Goal: Communication & Community: Answer question/provide support

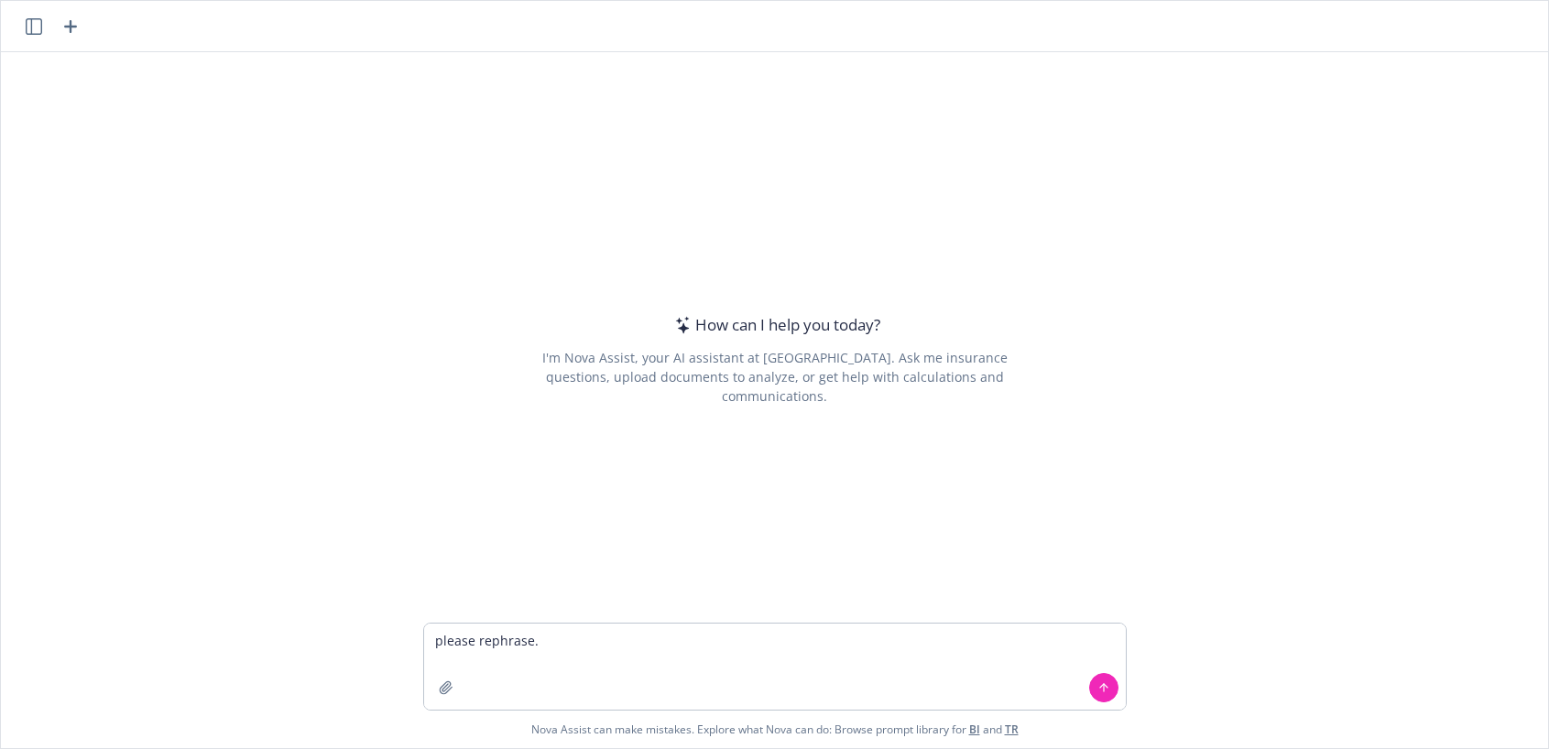
type textarea "please rephrase."
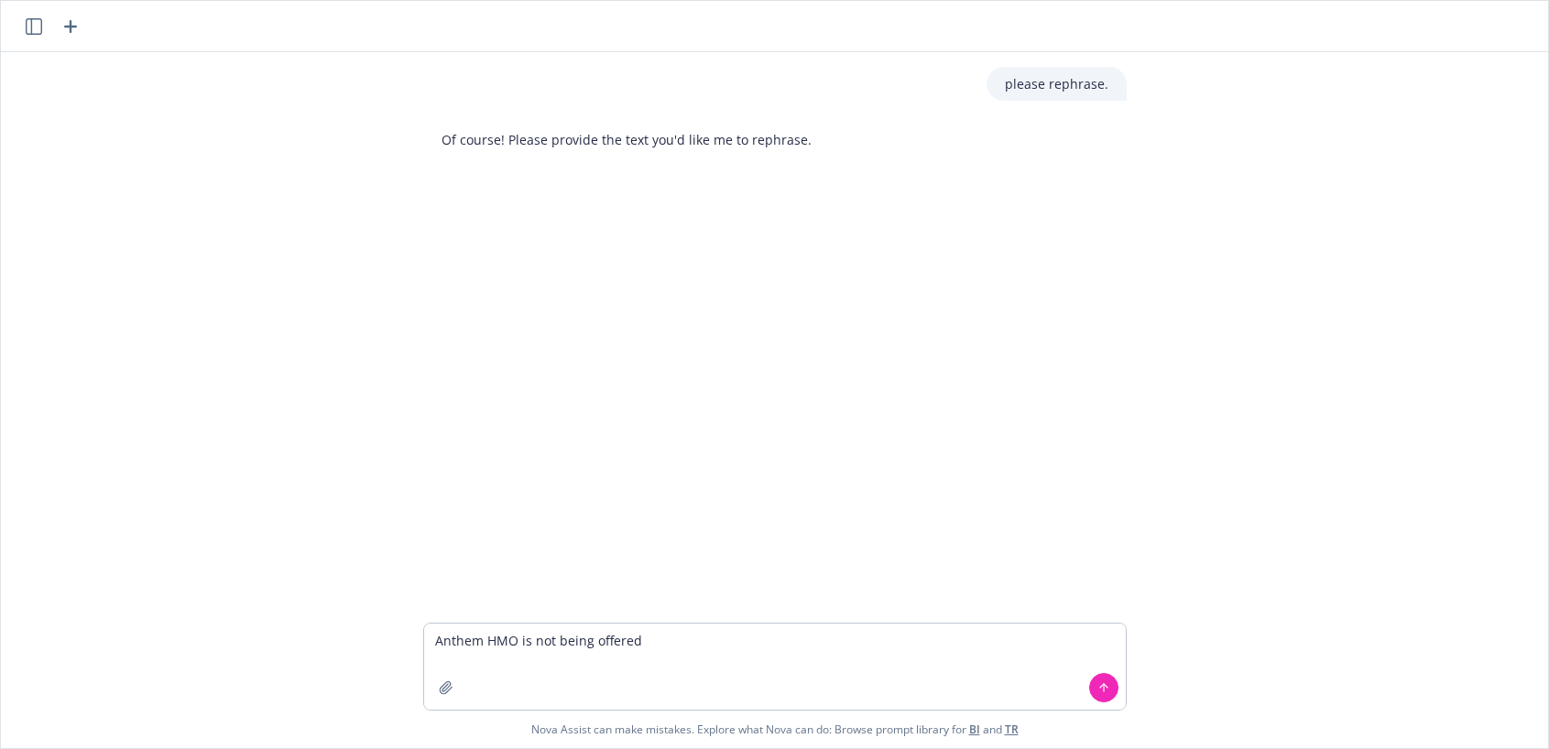
type textarea "Anthem HMO is not being offered"
